Goal: Transaction & Acquisition: Purchase product/service

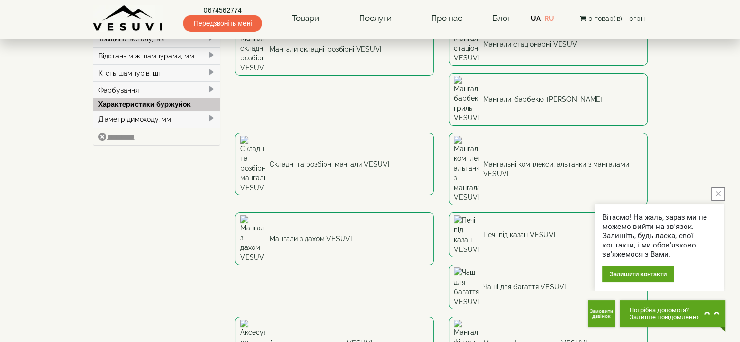
scroll to position [146, 0]
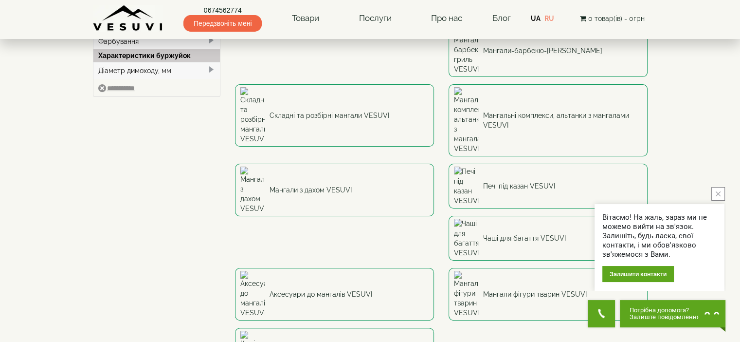
click at [224, 10] on link "0674562774" at bounding box center [222, 10] width 78 height 10
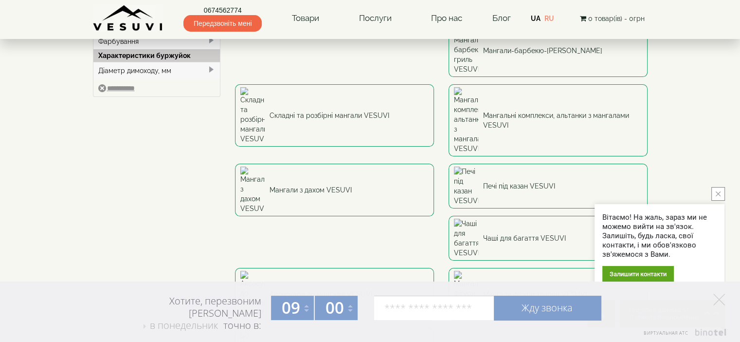
click at [540, 18] on link "UA" at bounding box center [536, 19] width 10 height 8
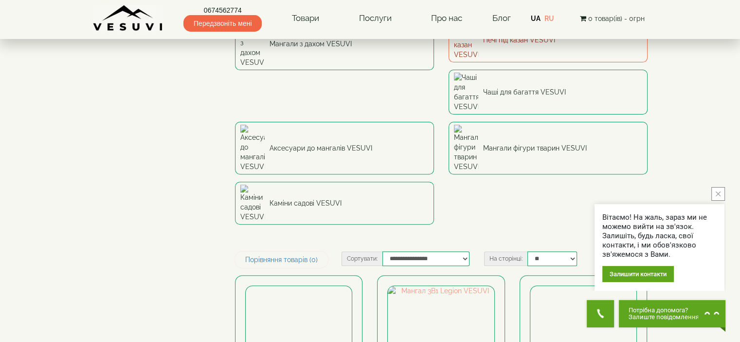
scroll to position [341, 0]
